Goal: Task Accomplishment & Management: Manage account settings

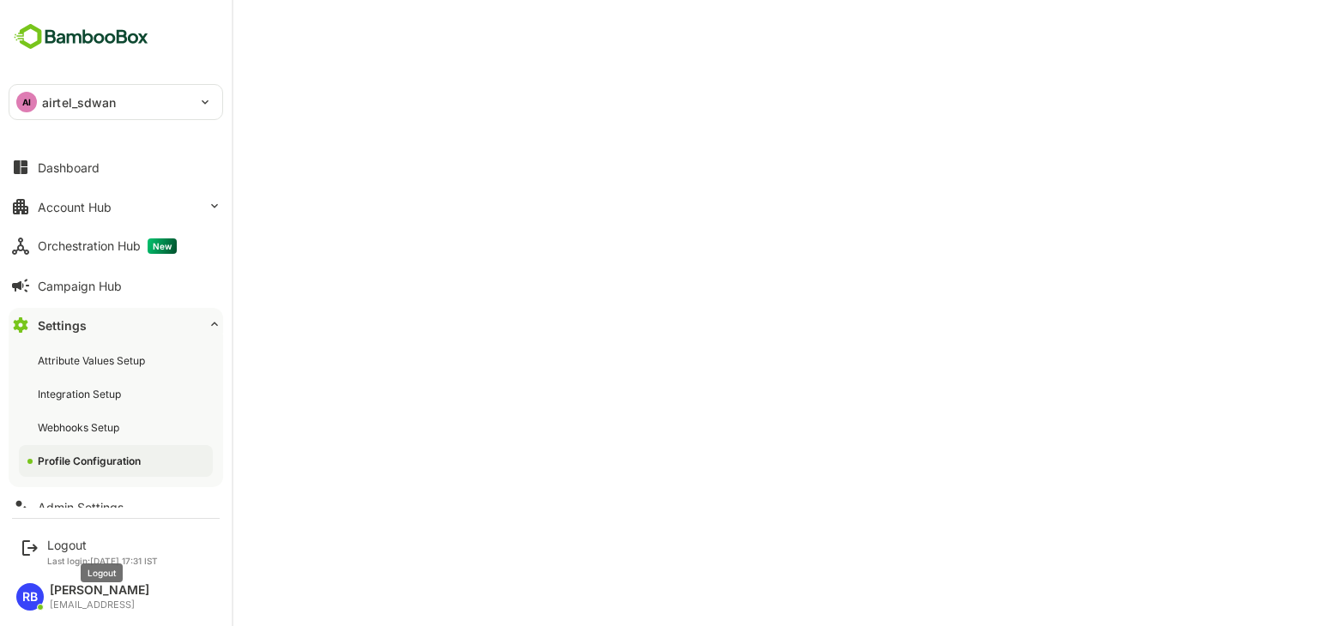
click at [64, 540] on div "Logout" at bounding box center [102, 545] width 111 height 15
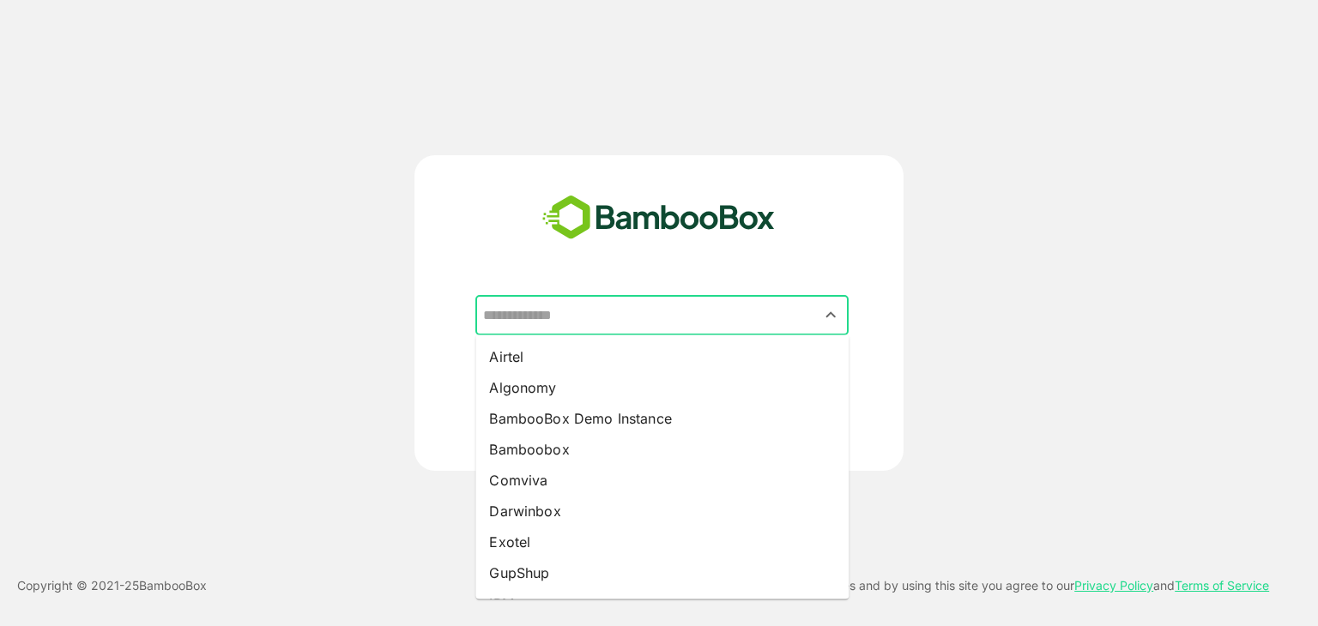
click at [679, 317] on input "text" at bounding box center [662, 315] width 366 height 33
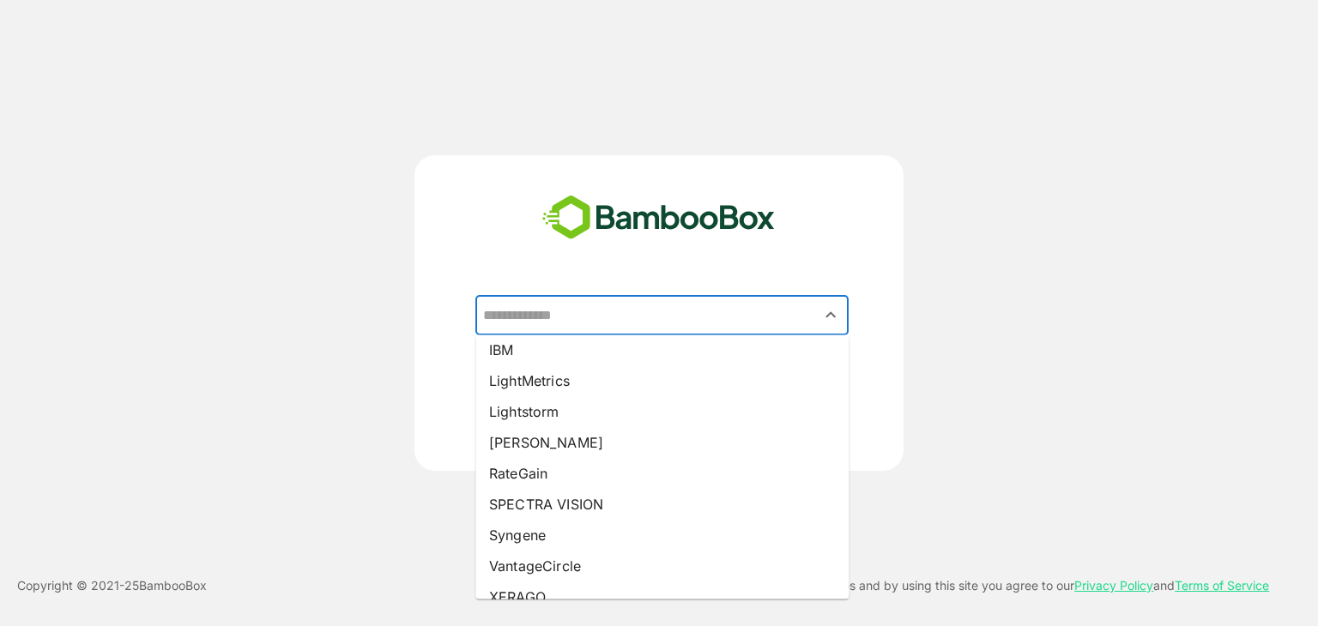
scroll to position [256, 0]
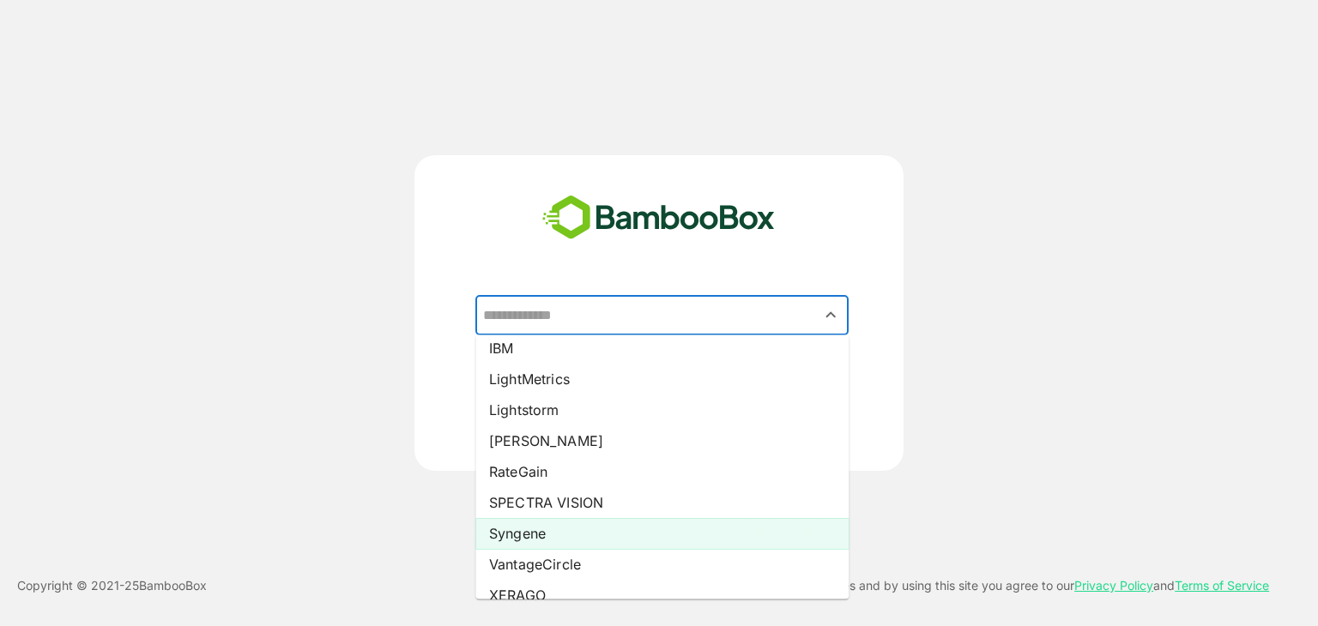
click at [591, 528] on li "Syngene" at bounding box center [661, 533] width 373 height 31
type input "*******"
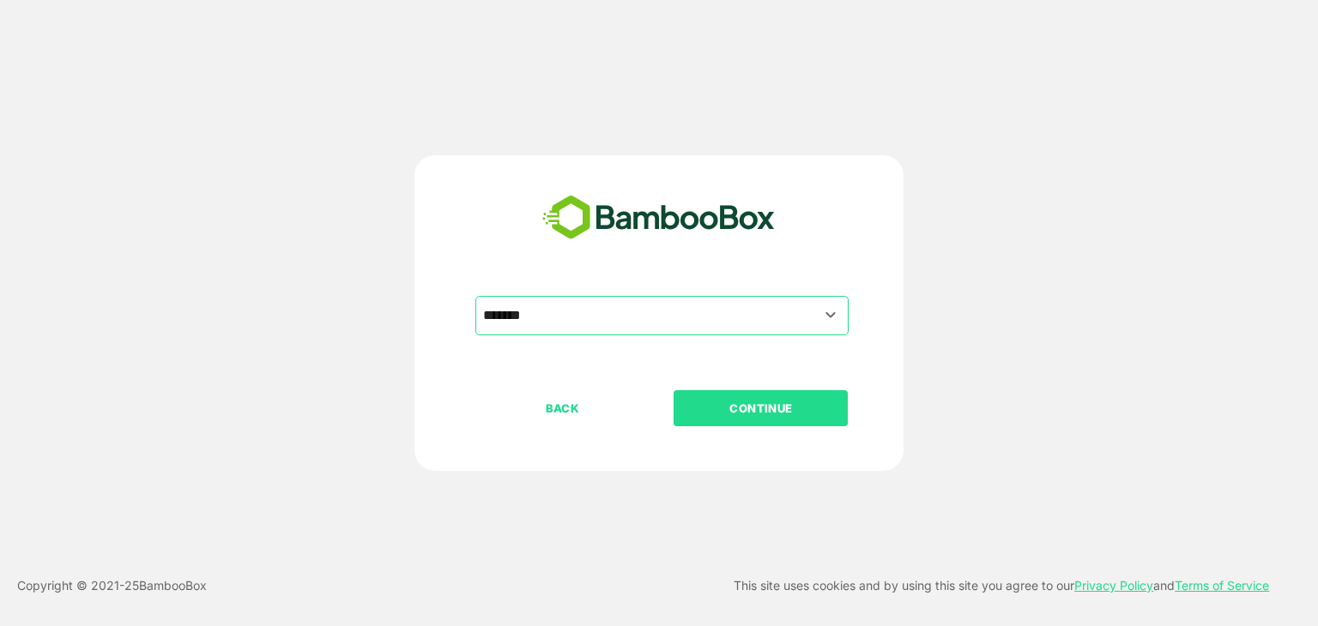
click at [785, 412] on p "CONTINUE" at bounding box center [761, 408] width 172 height 19
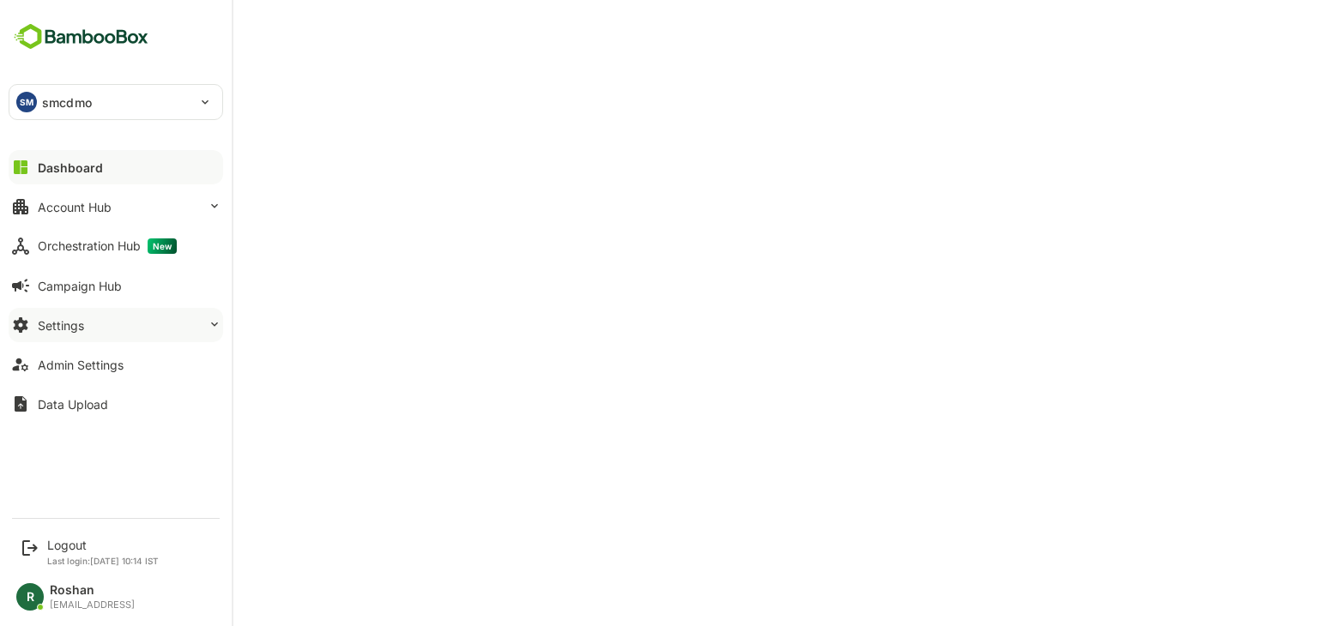
click at [106, 320] on button "Settings" at bounding box center [116, 325] width 214 height 34
click at [72, 99] on p "smcdmo" at bounding box center [67, 103] width 50 height 18
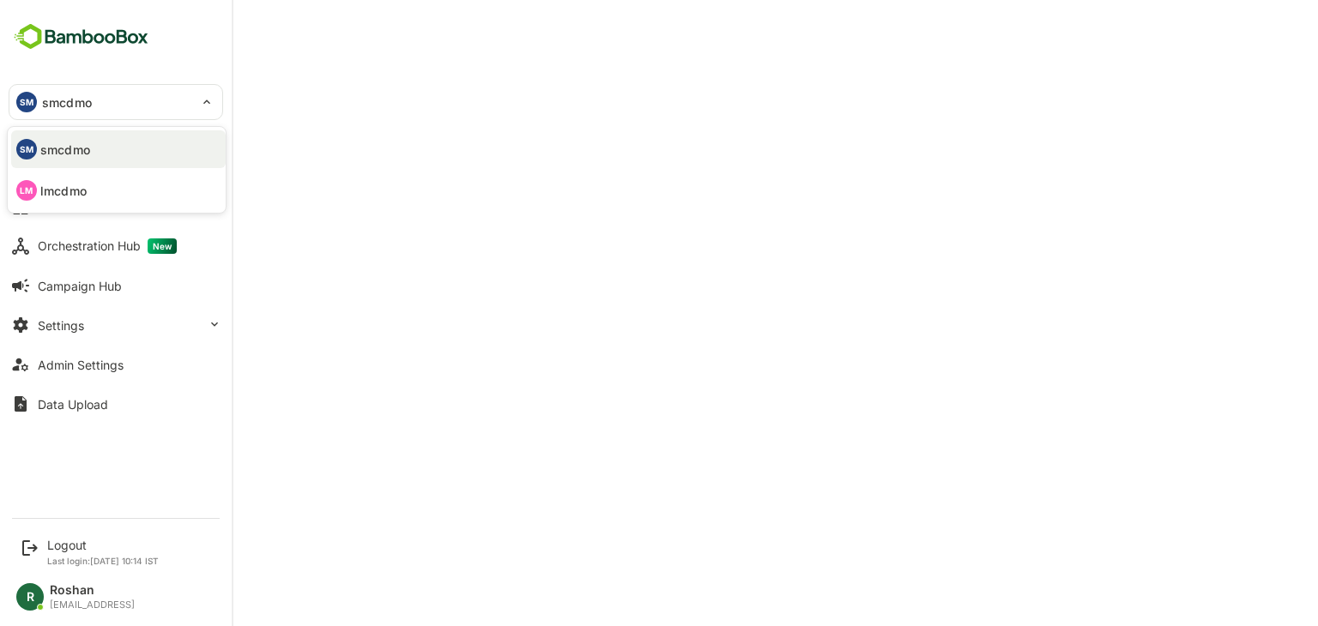
click at [72, 99] on div at bounding box center [659, 313] width 1318 height 626
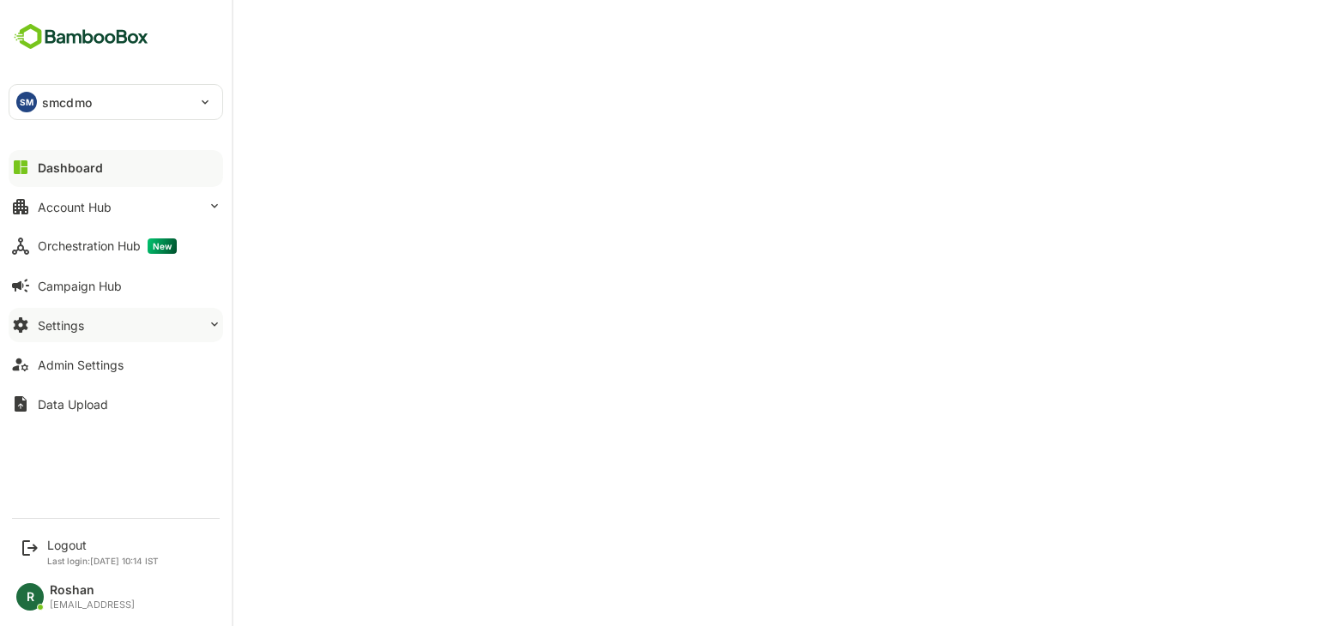
click at [91, 335] on button "Settings" at bounding box center [116, 325] width 214 height 34
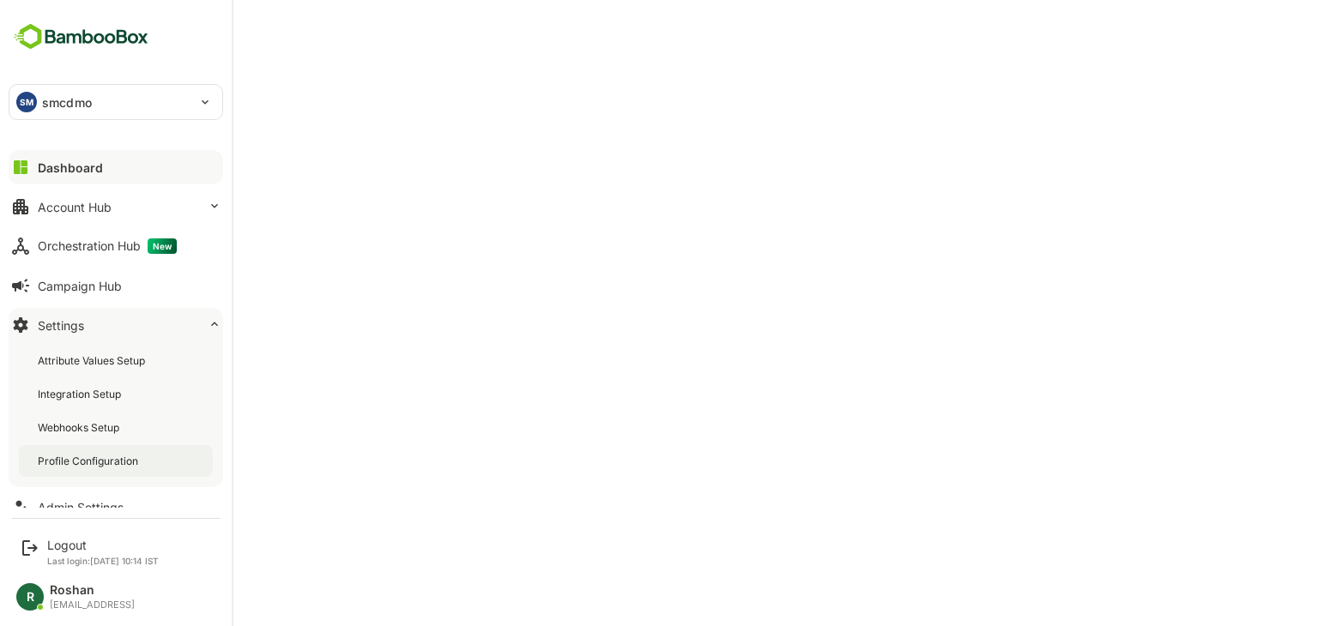
click at [80, 452] on div "Profile Configuration" at bounding box center [116, 461] width 194 height 32
click at [99, 208] on div "Account Hub" at bounding box center [75, 207] width 74 height 15
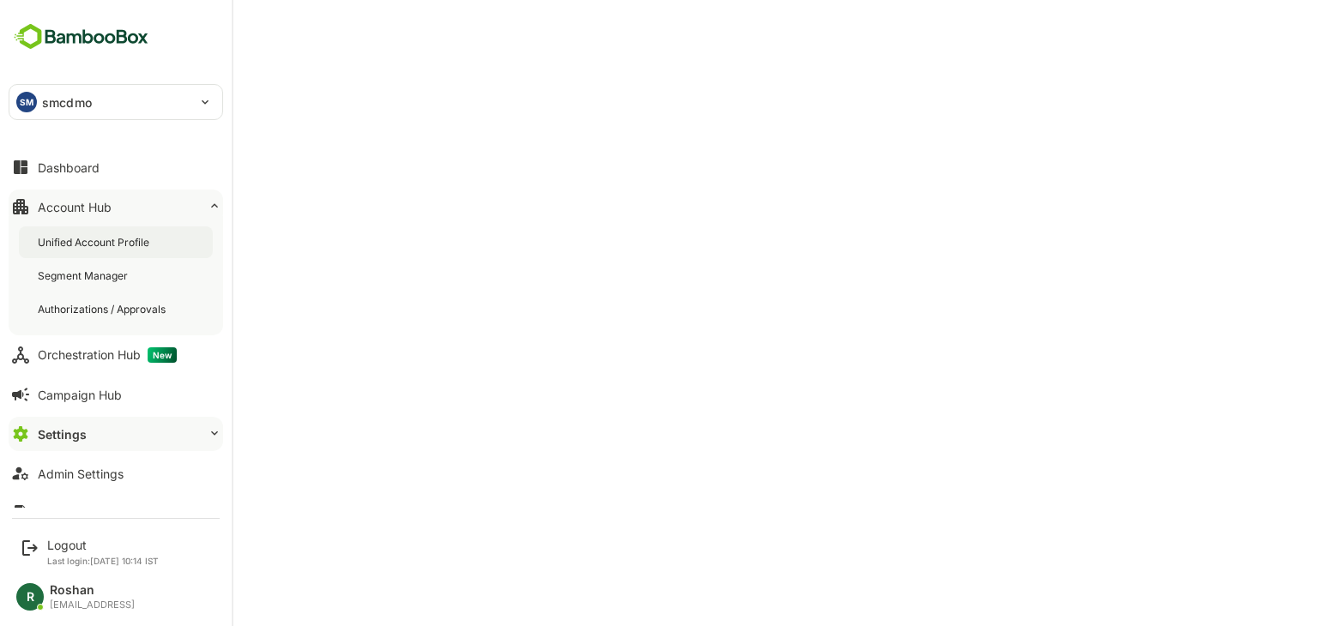
click at [100, 241] on div "Unified Account Profile" at bounding box center [95, 242] width 115 height 15
